Goal: Find specific page/section: Find specific page/section

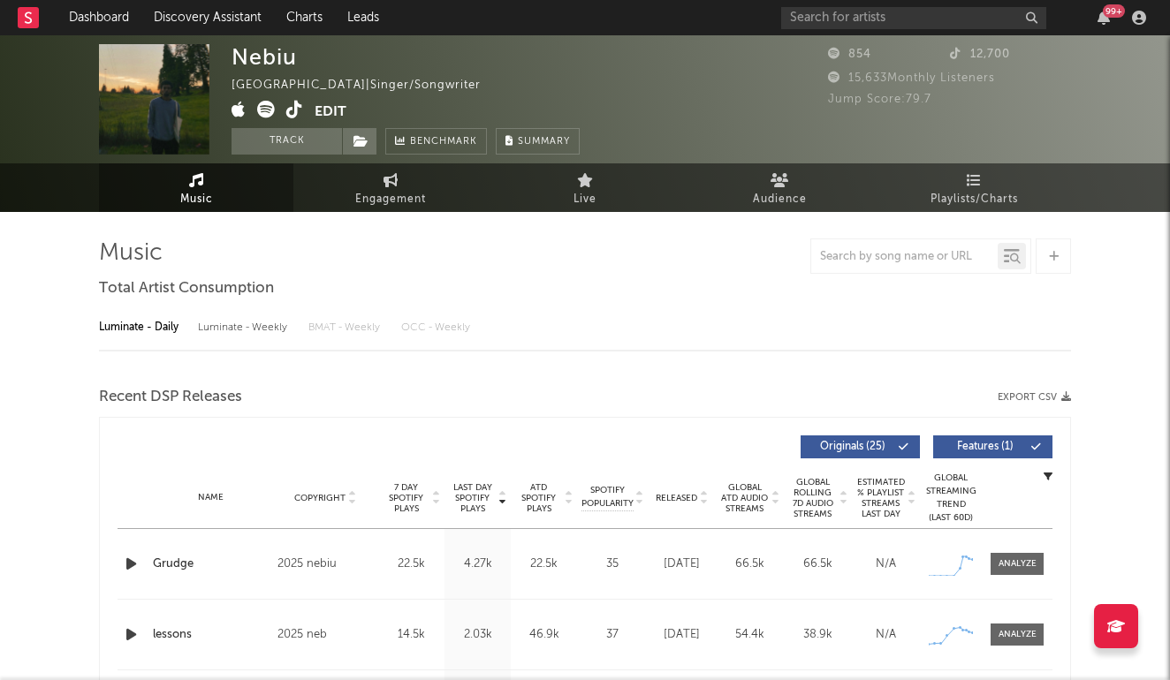
select select "1w"
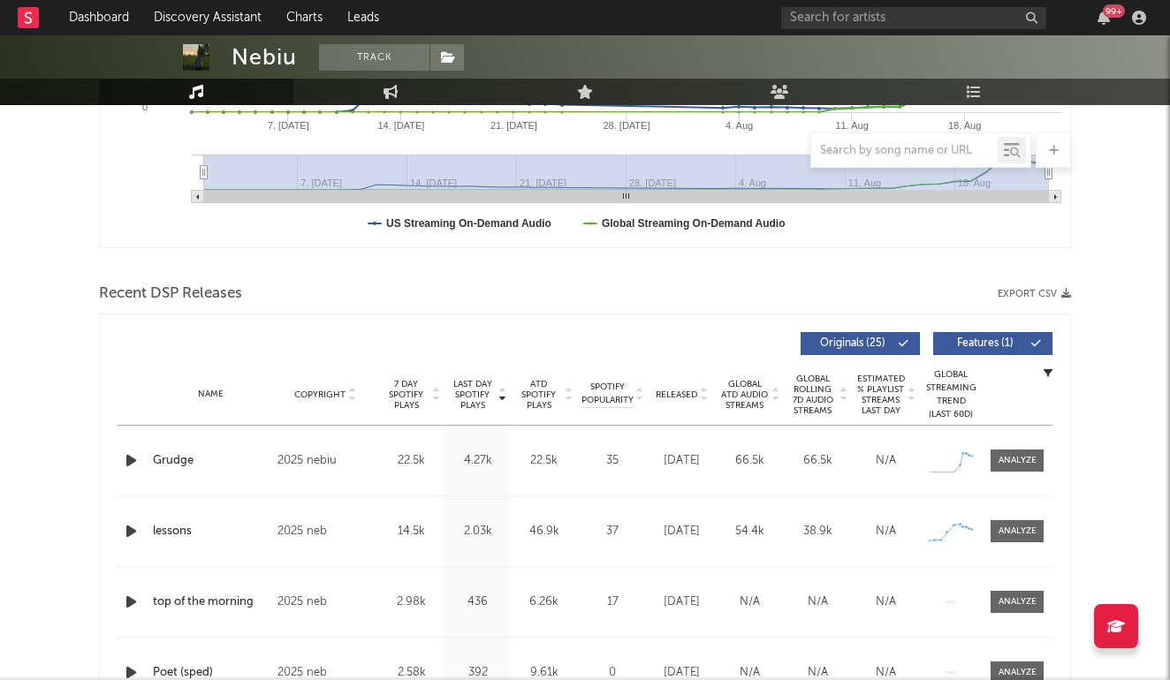
scroll to position [475, 0]
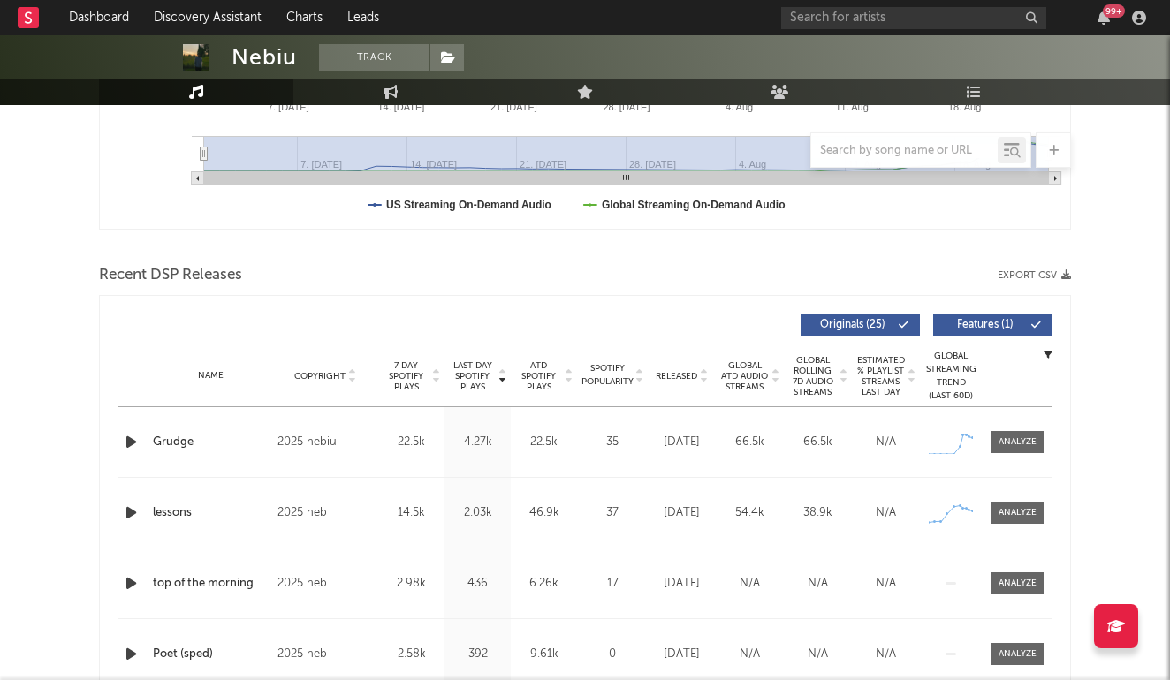
click at [771, 380] on icon at bounding box center [774, 379] width 9 height 7
